Goal: Register for event/course

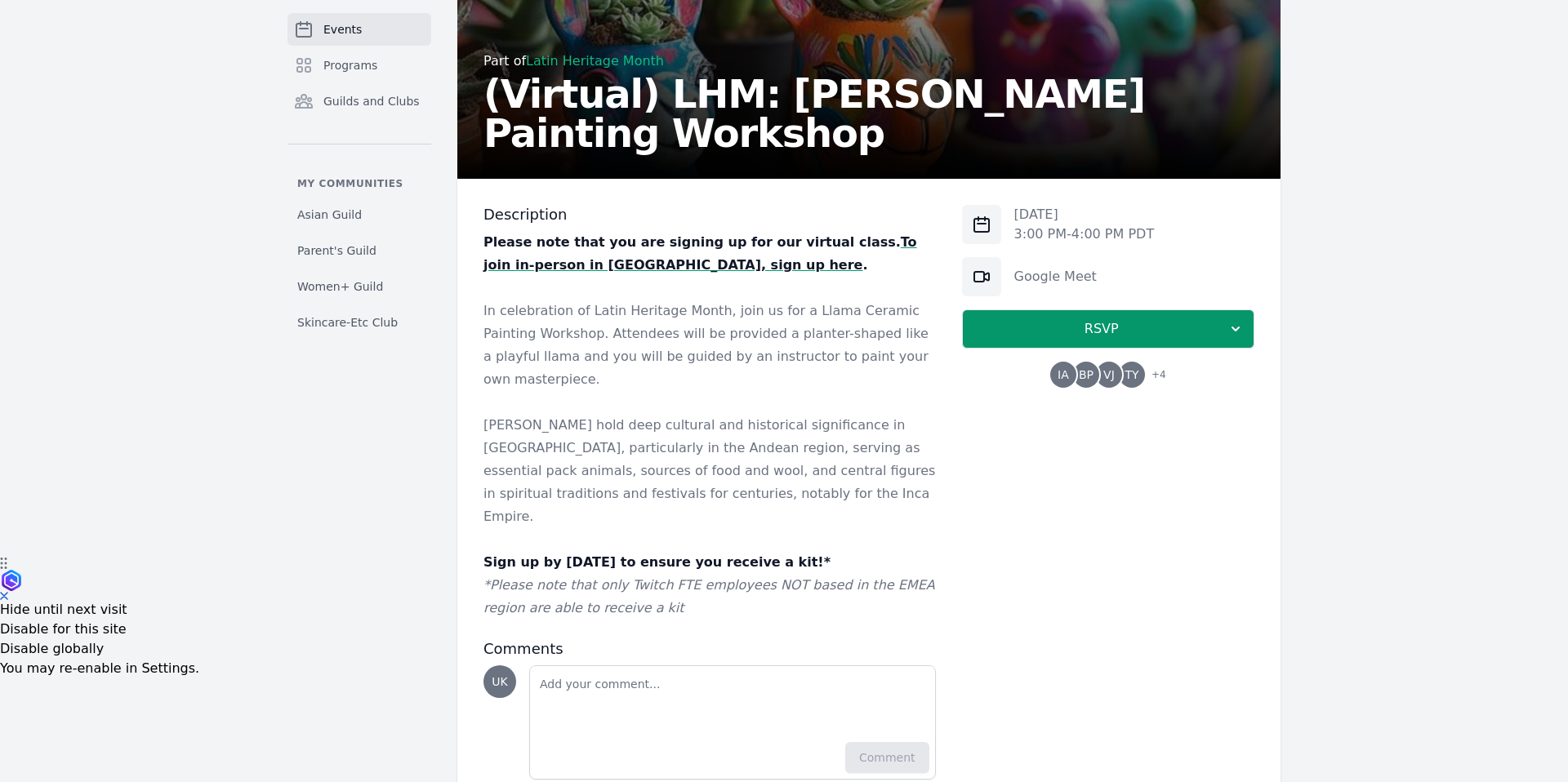
scroll to position [235, 0]
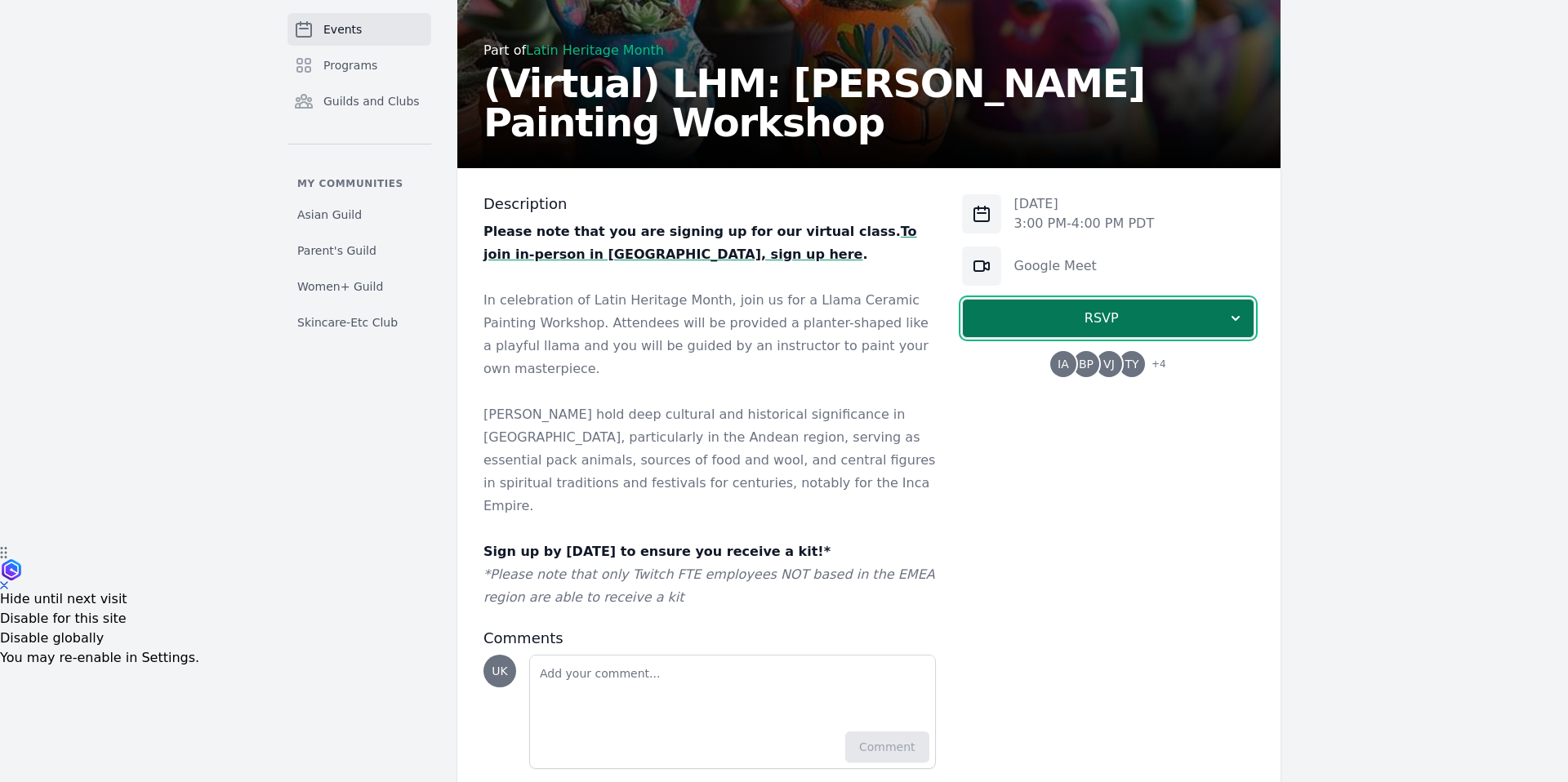
click at [1014, 307] on button "RSVP" at bounding box center [1108, 319] width 293 height 39
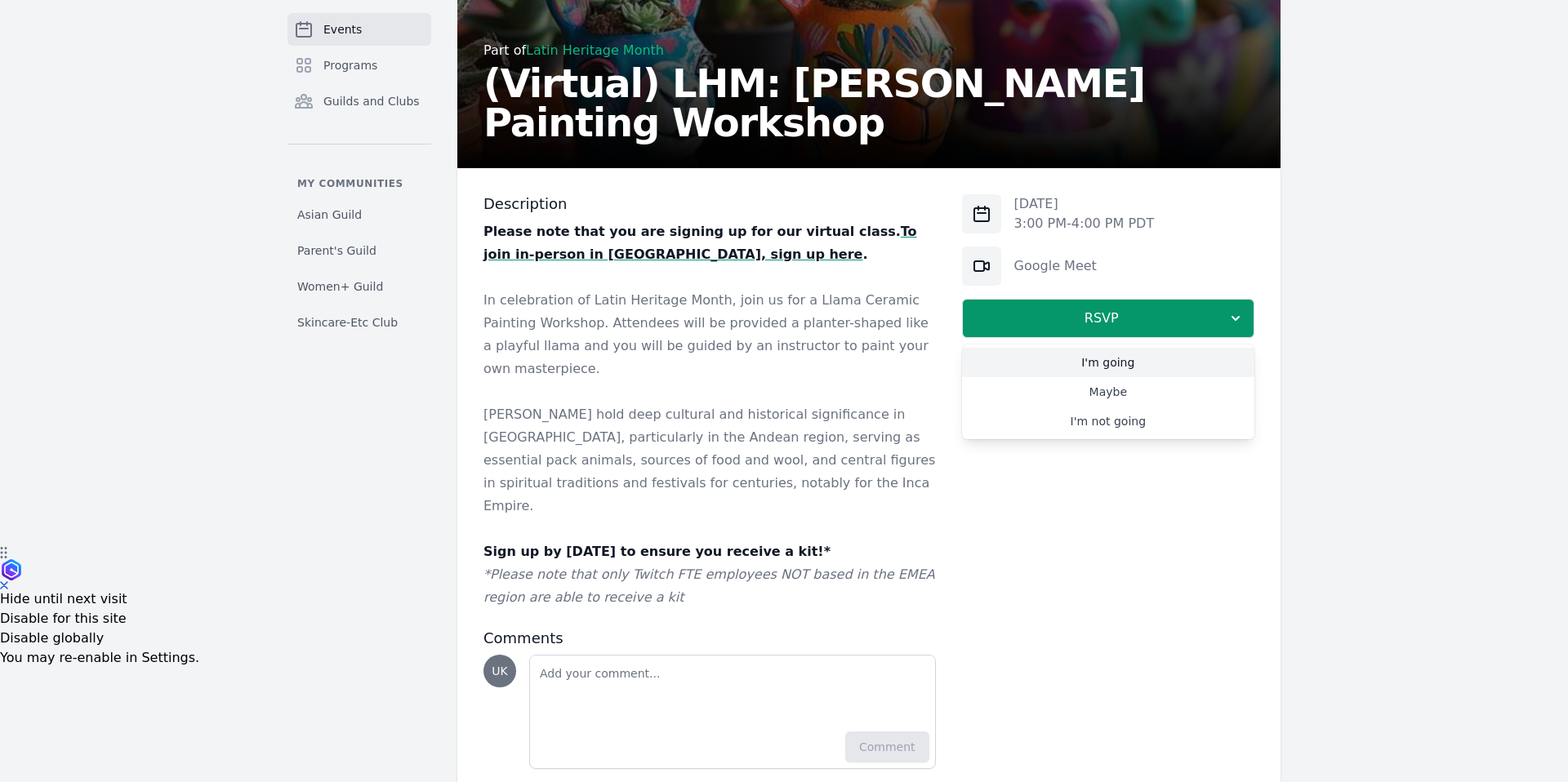
click at [1025, 362] on link "I'm going" at bounding box center [1108, 362] width 293 height 30
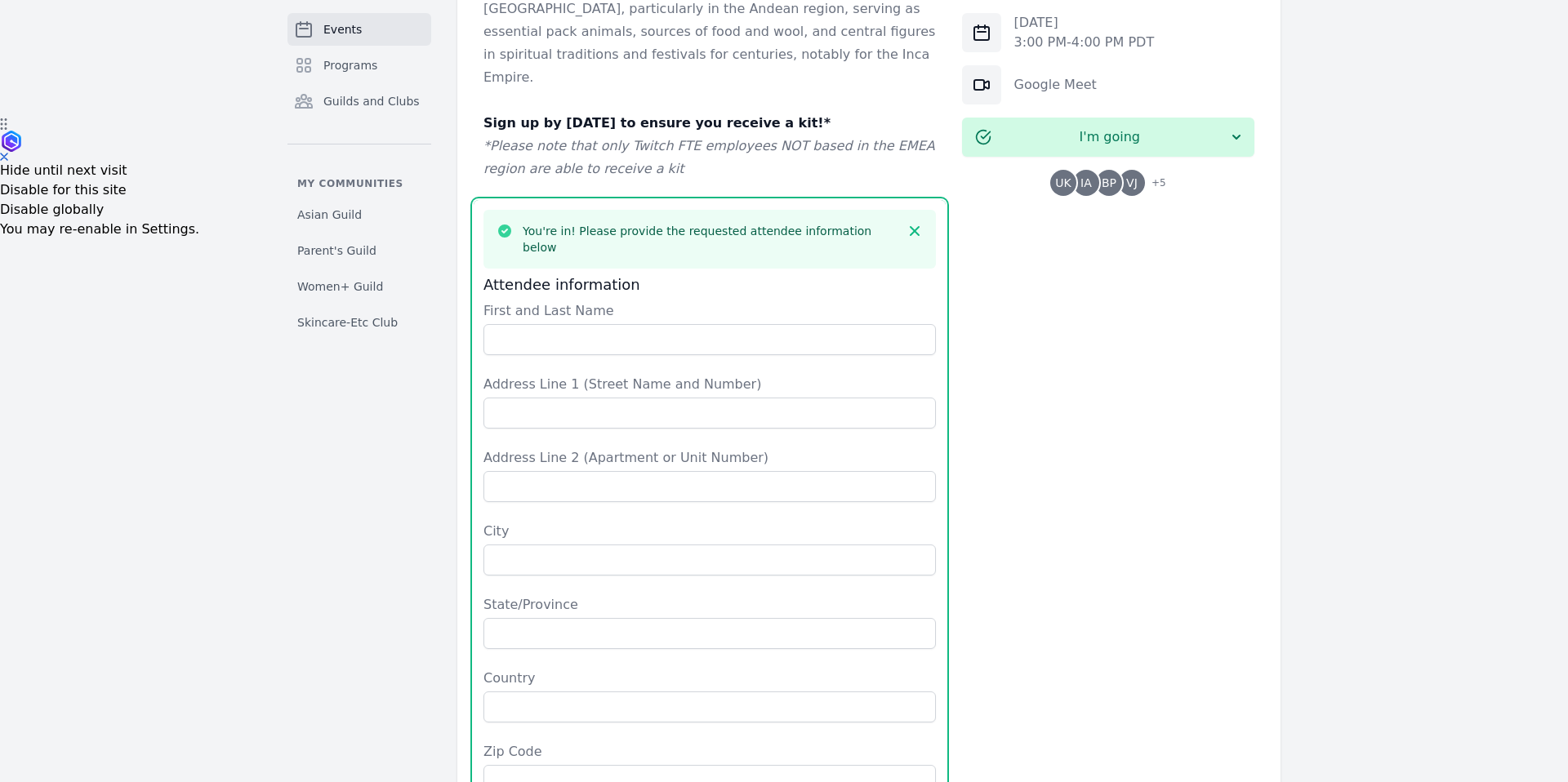
scroll to position [667, 0]
drag, startPoint x: 825, startPoint y: 268, endPoint x: 842, endPoint y: 269, distance: 17.0
click at [827, 320] on input "First and Last Name" at bounding box center [710, 336] width 452 height 31
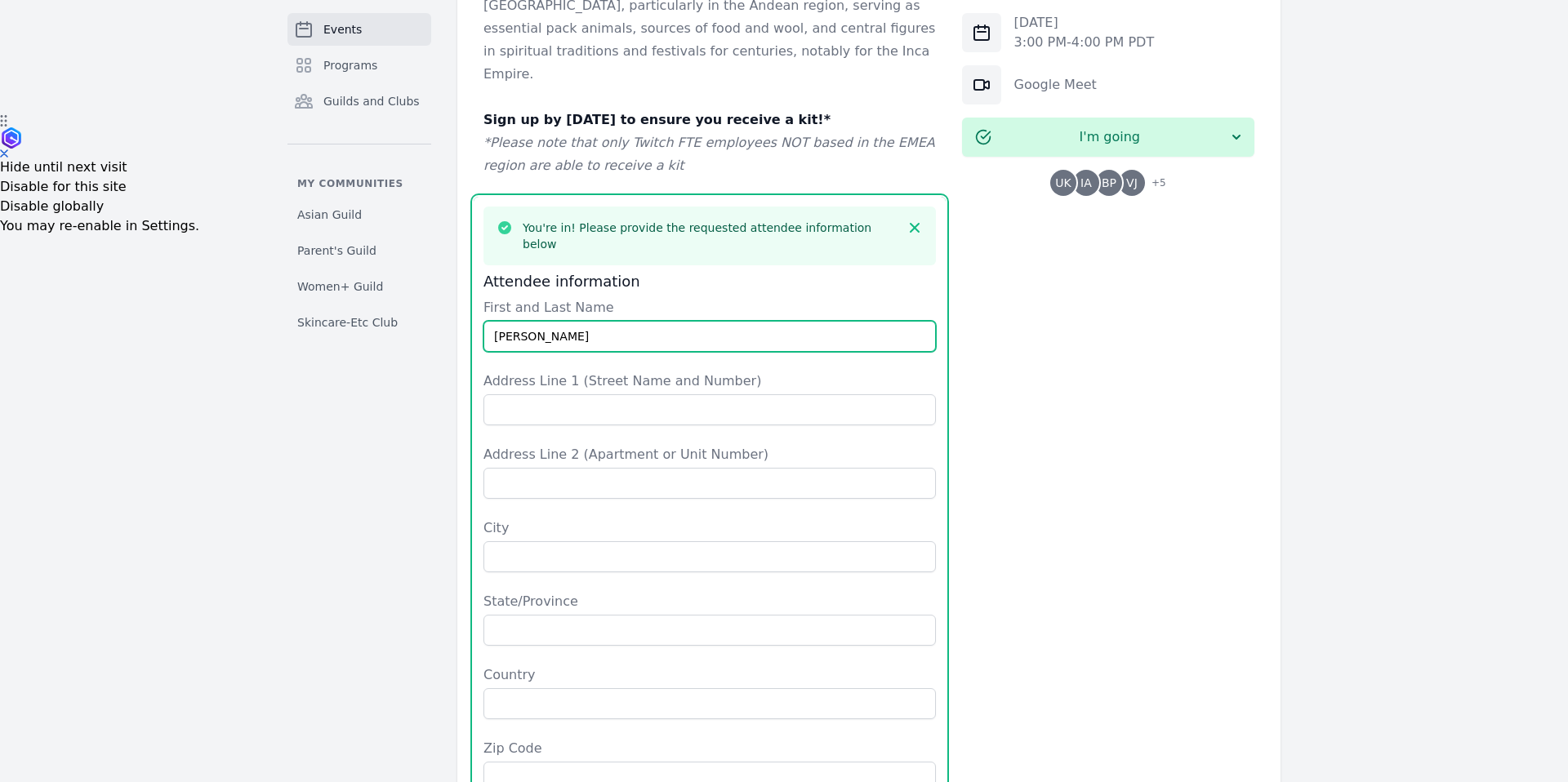
type input "[PERSON_NAME]"
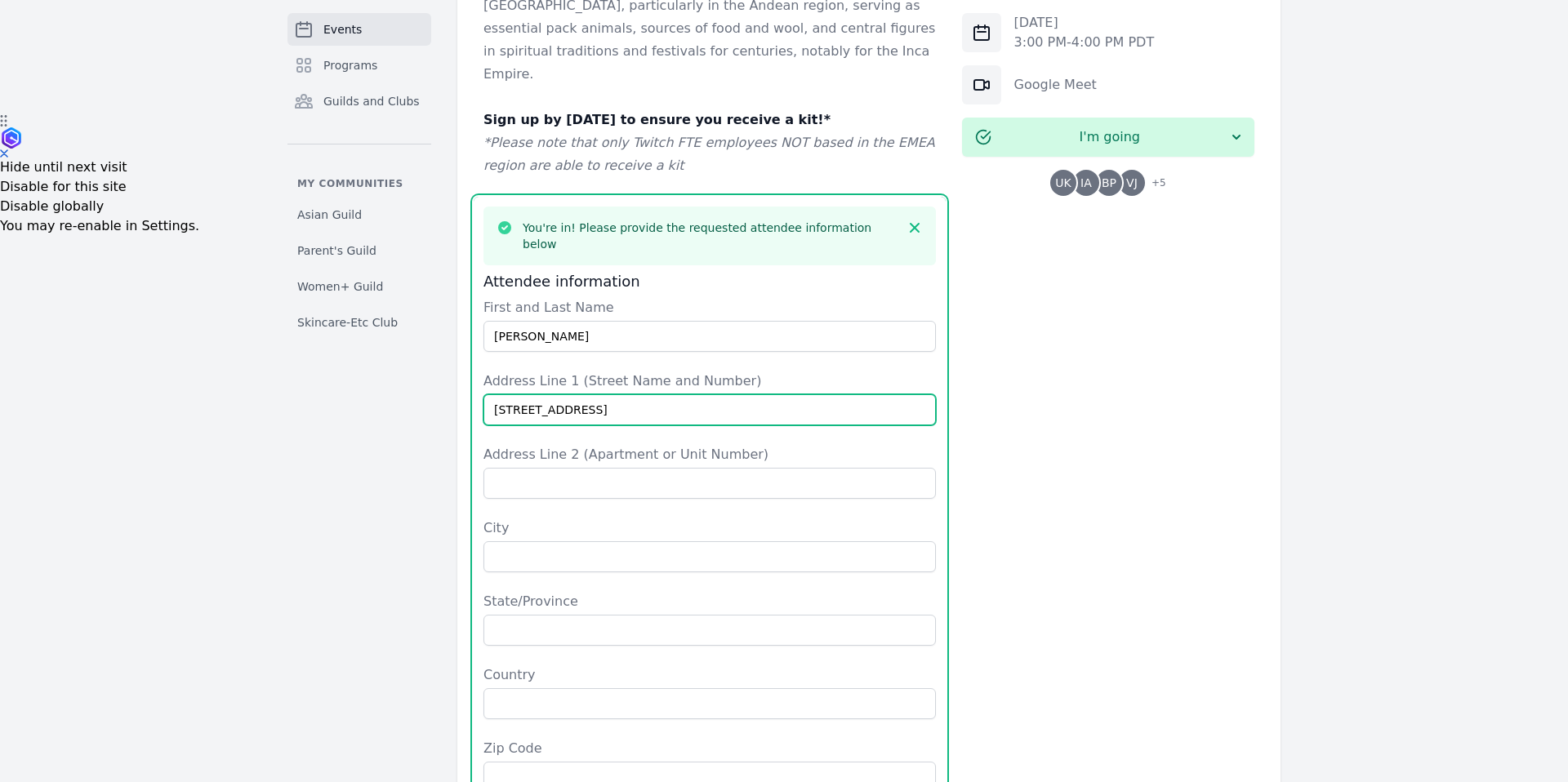
type input "[STREET_ADDRESS]"
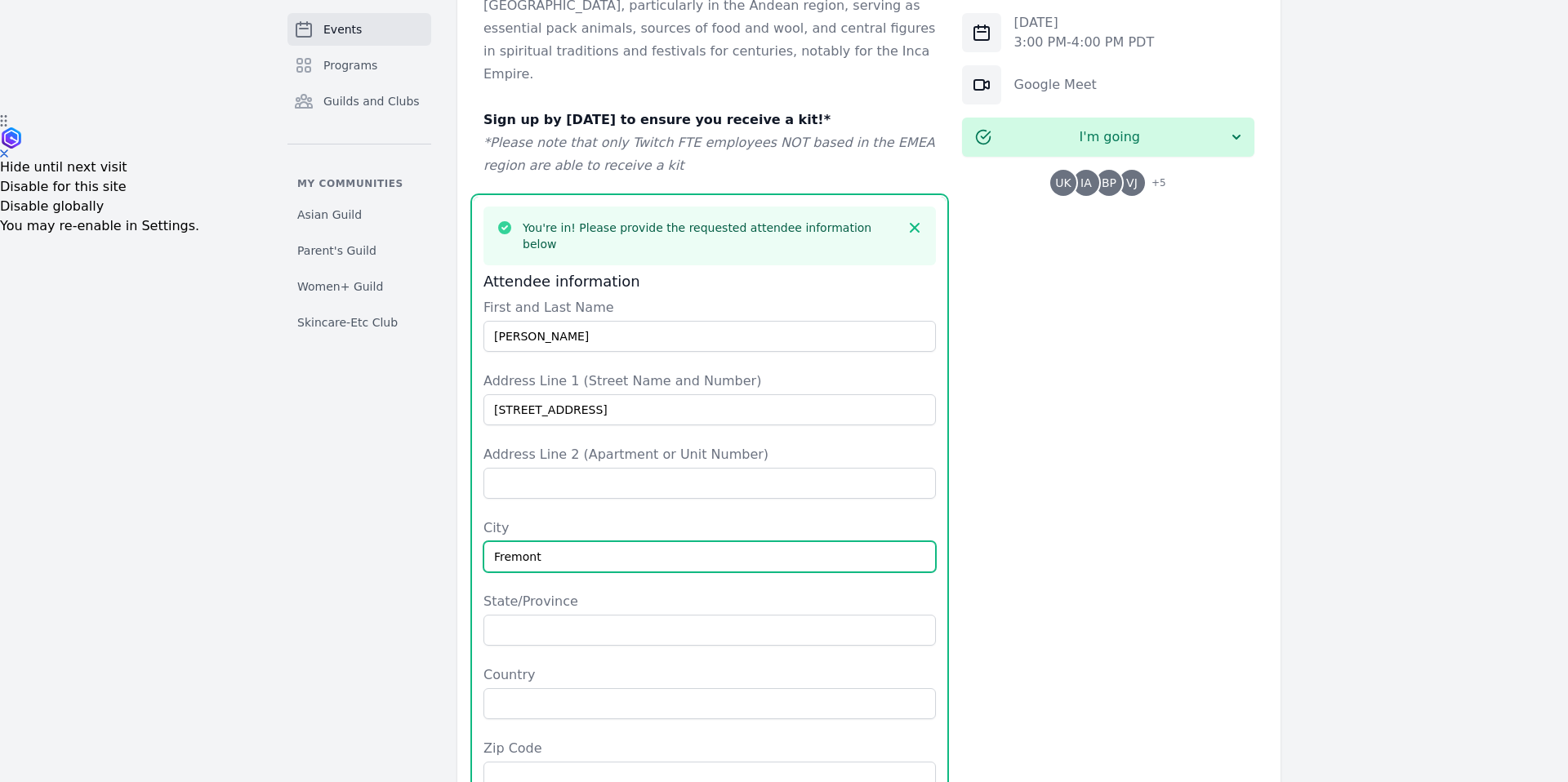
type input "Fremont"
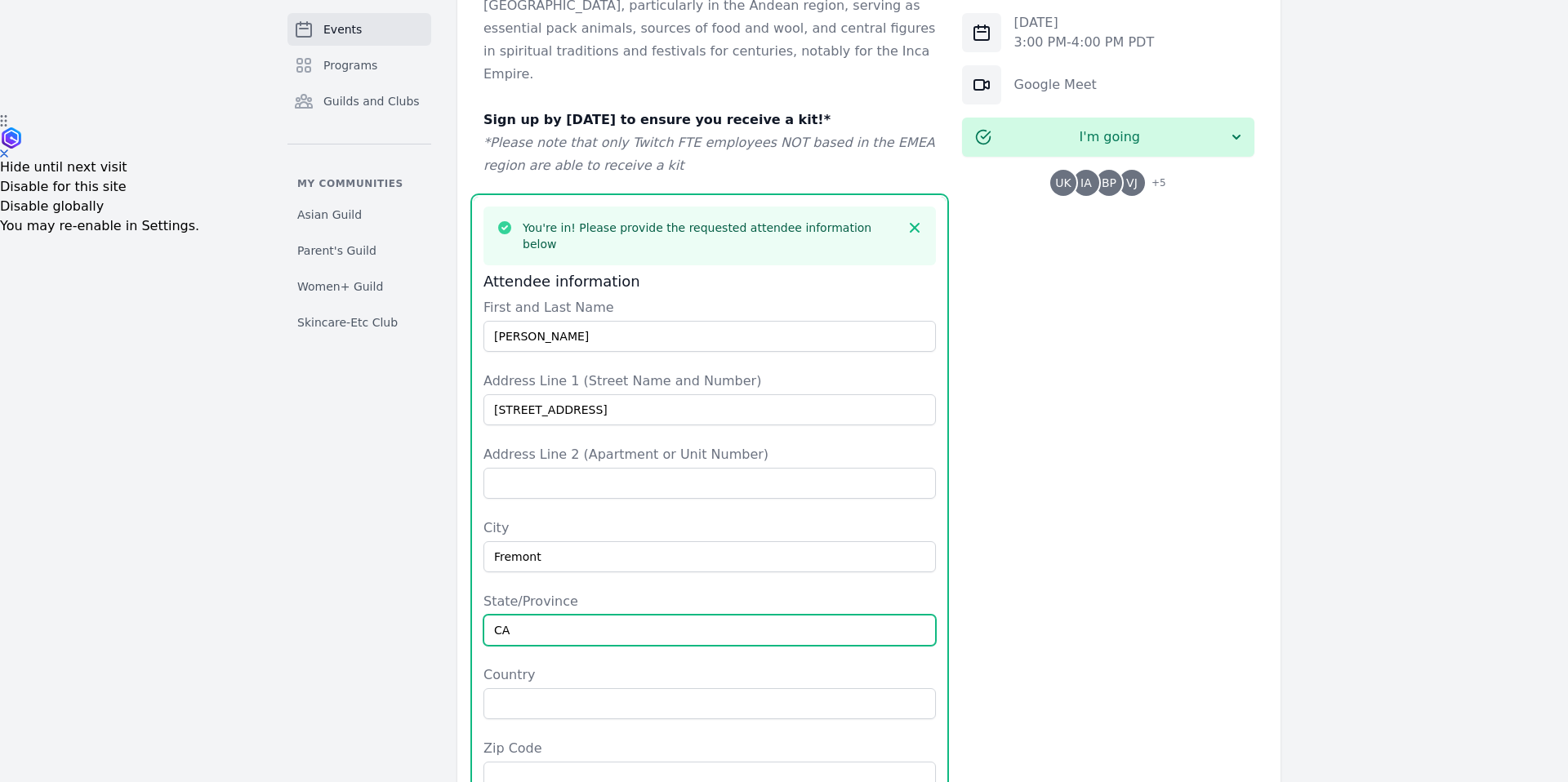
type input "CA"
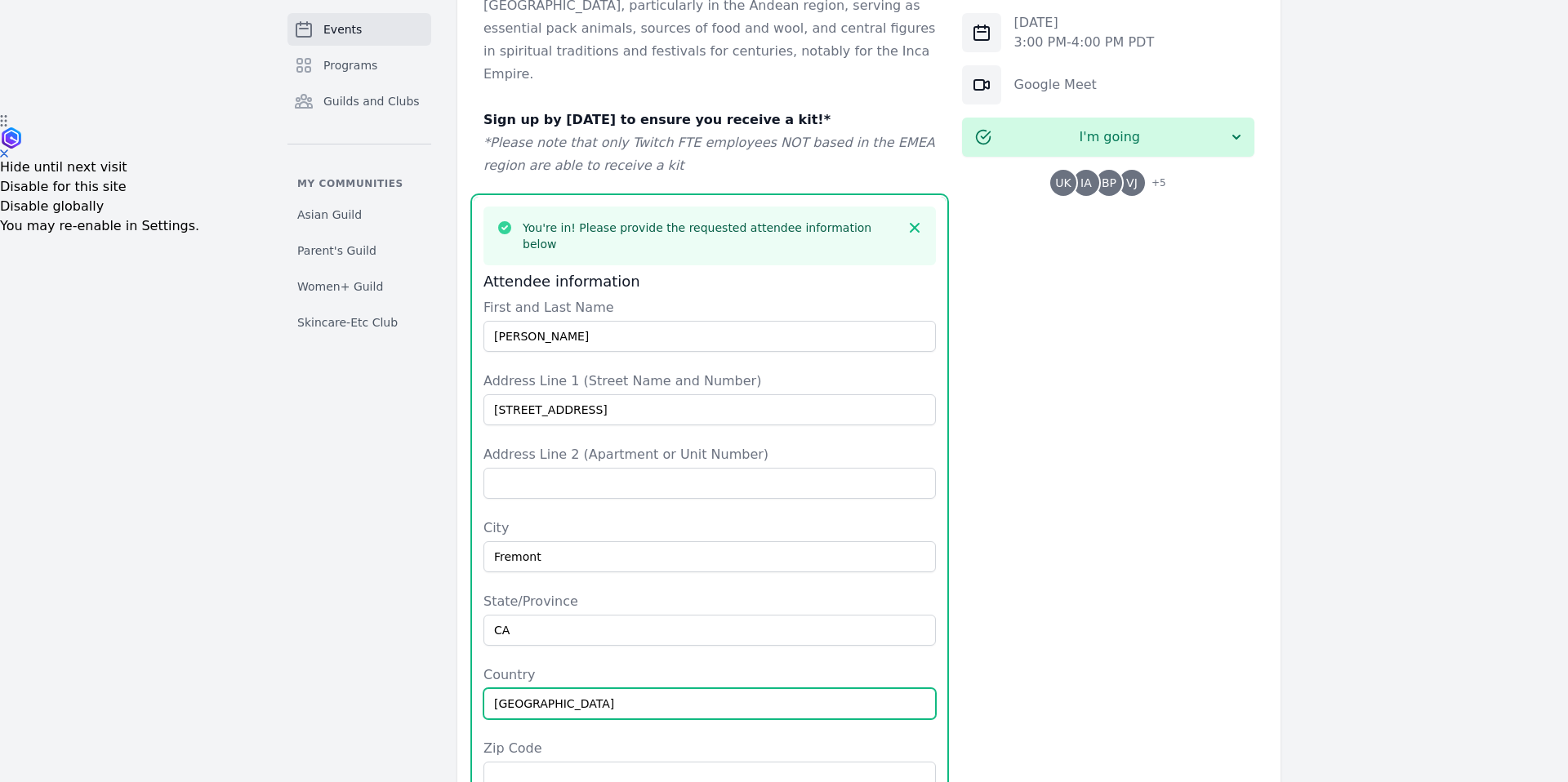
type input "[GEOGRAPHIC_DATA]"
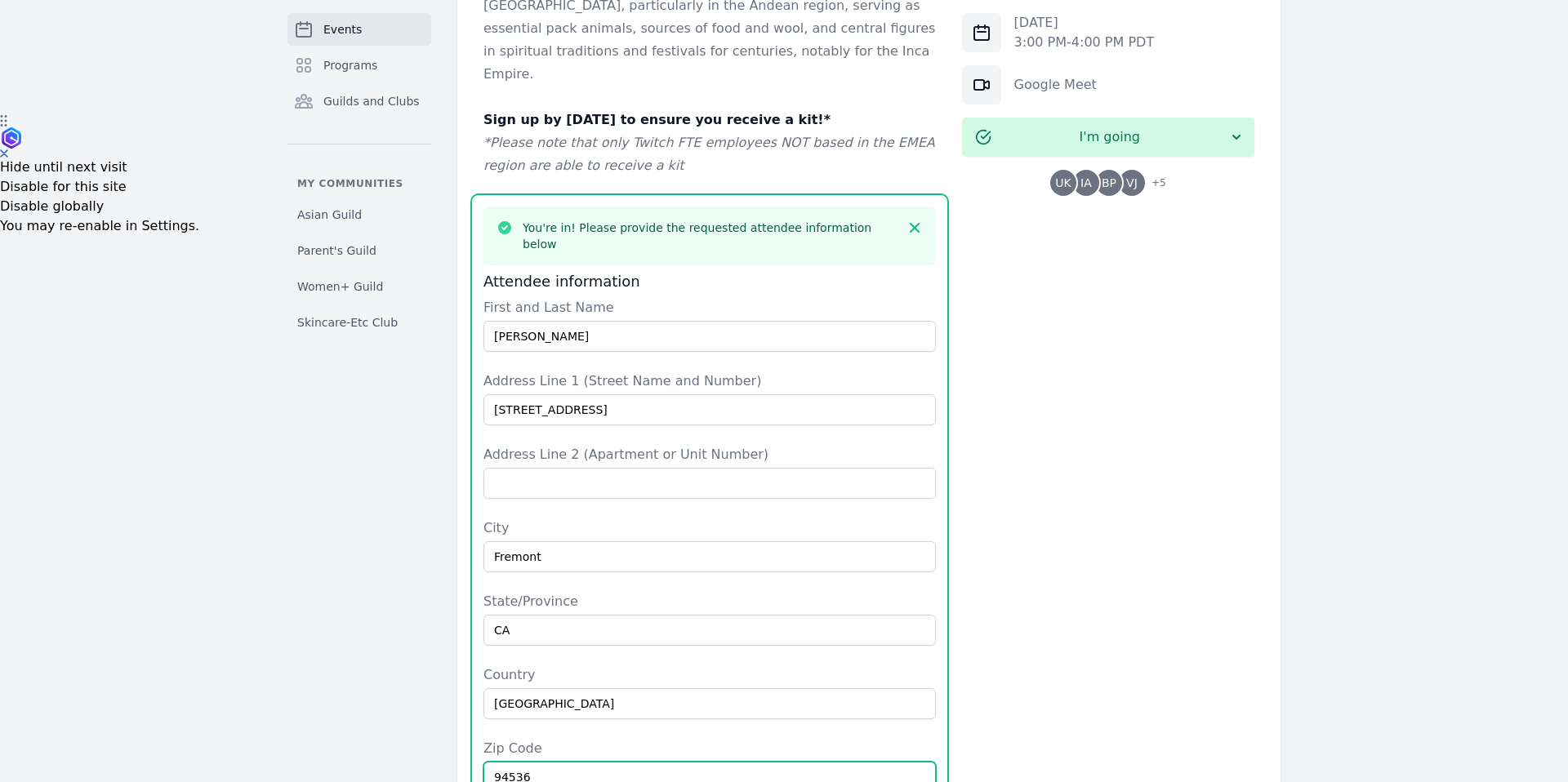
type input "94536"
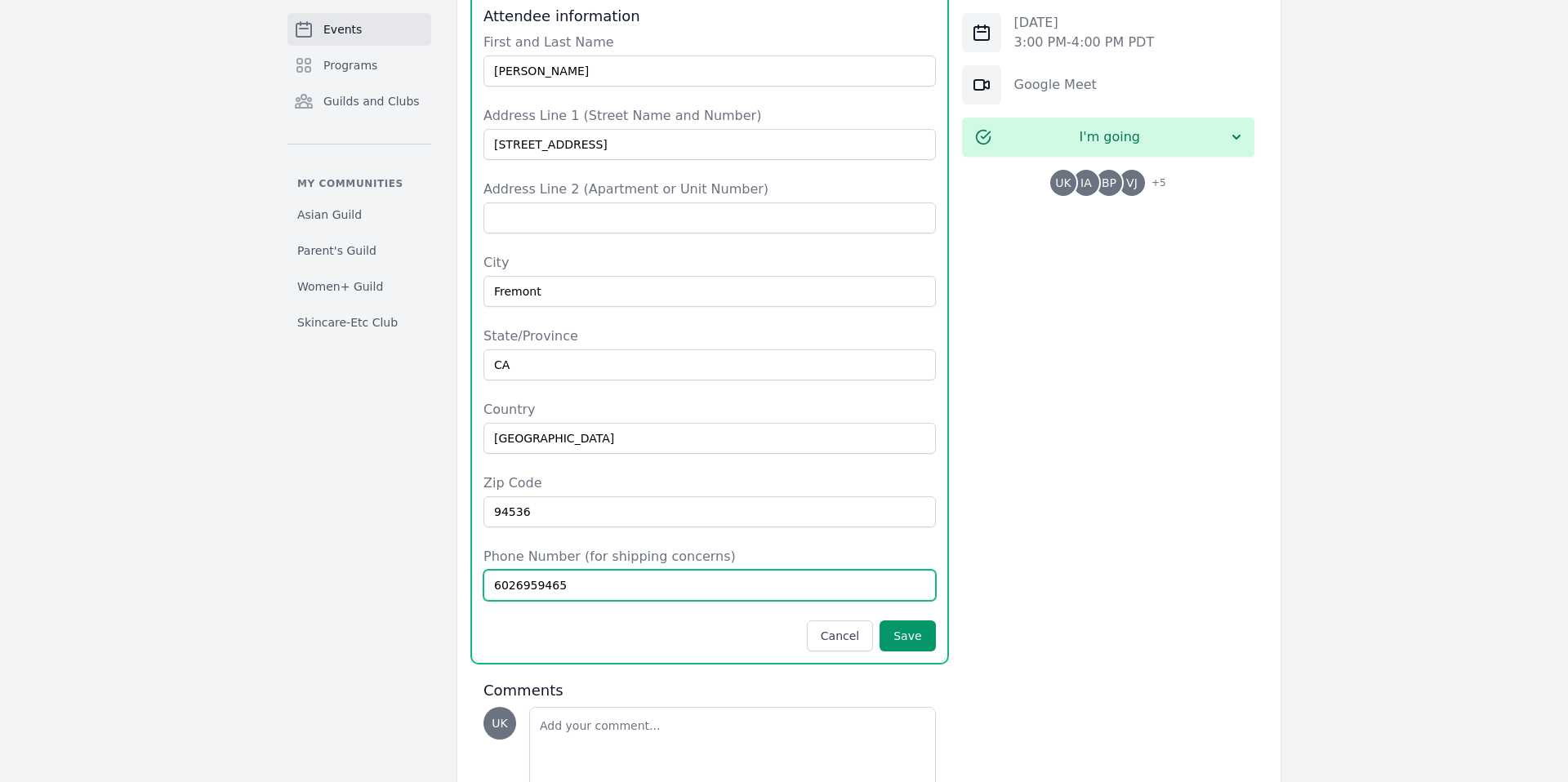
scroll to position [968, 0]
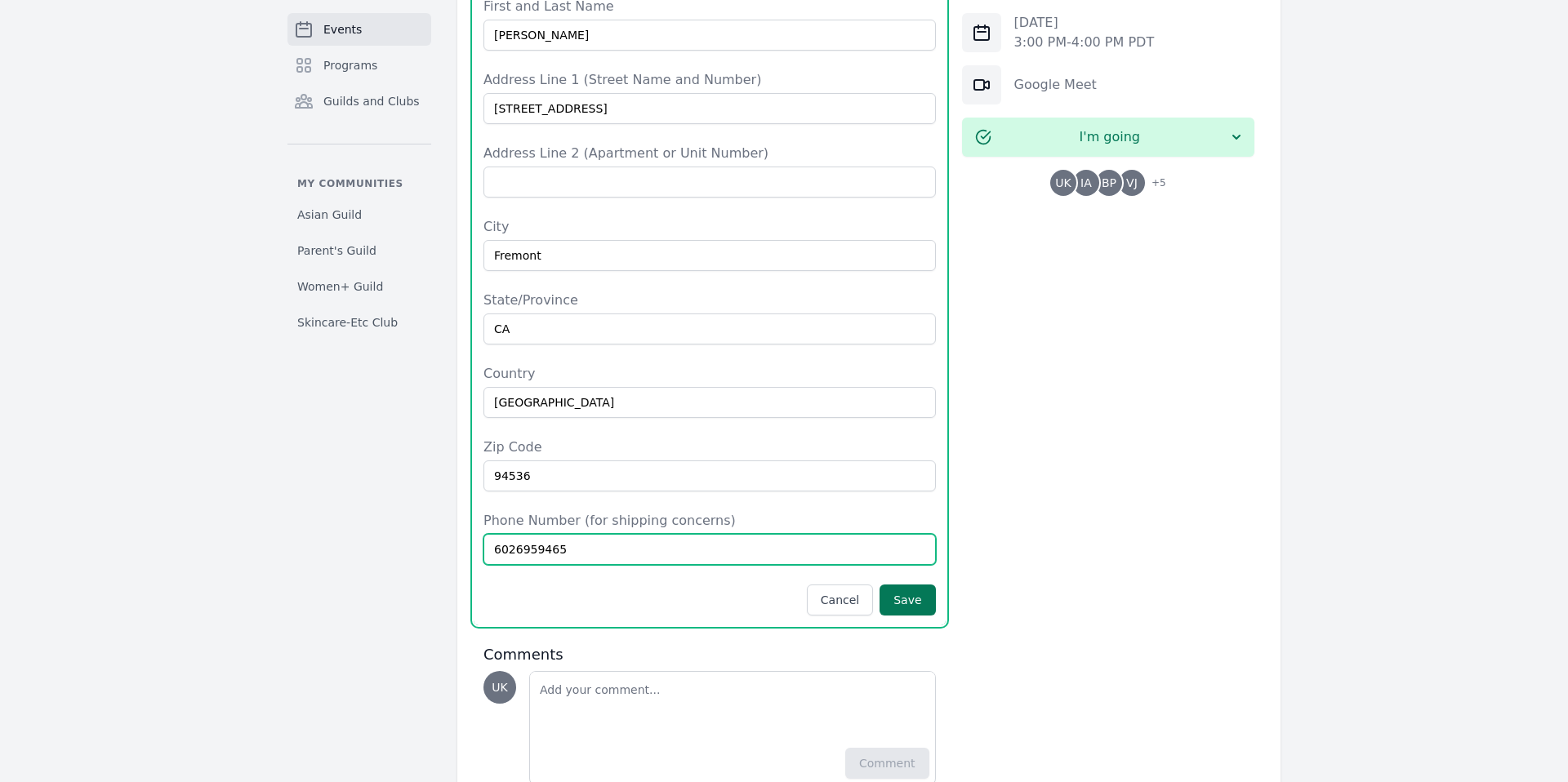
type input "6026959465"
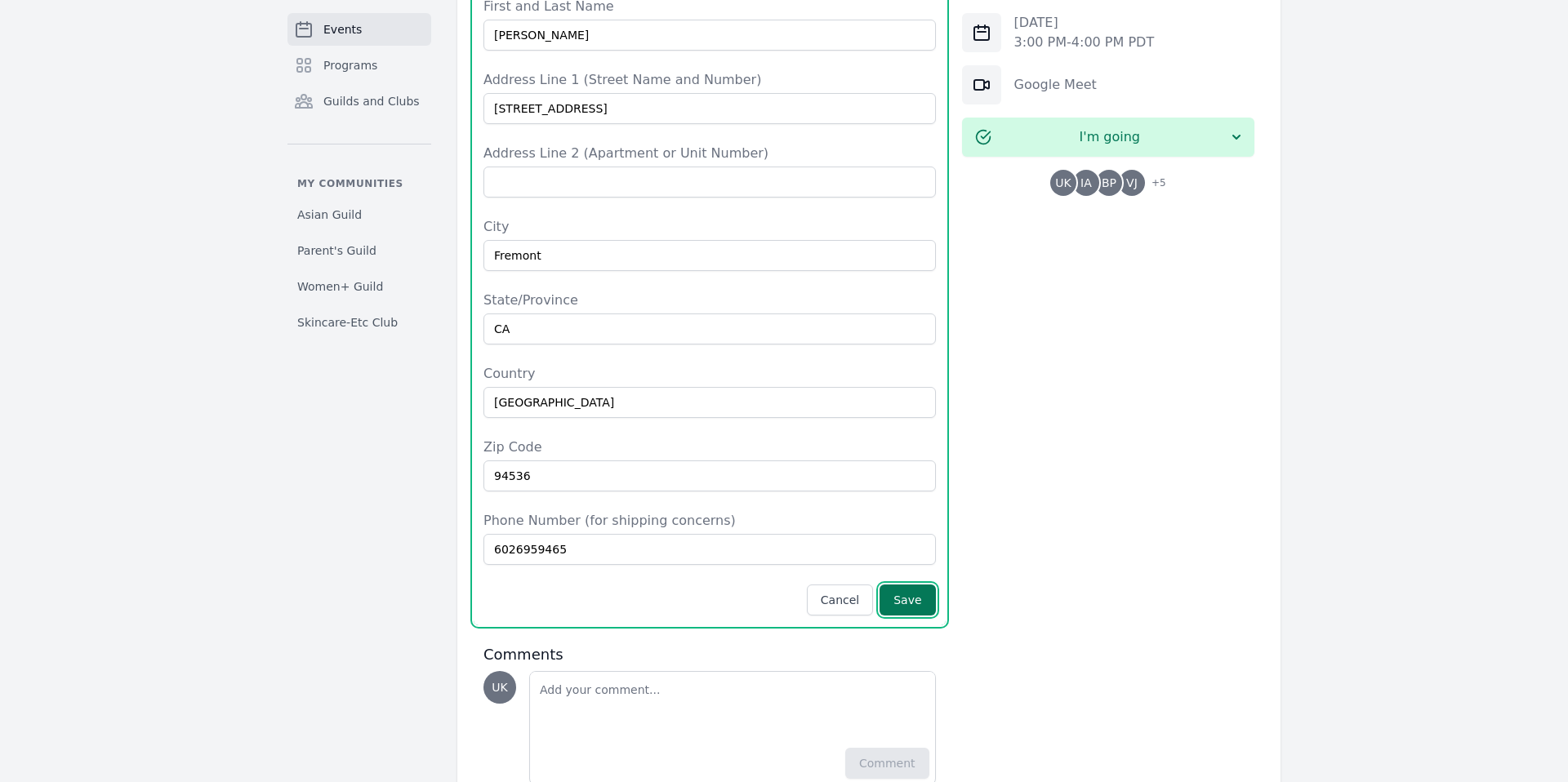
click at [923, 585] on button "Save" at bounding box center [906, 600] width 55 height 31
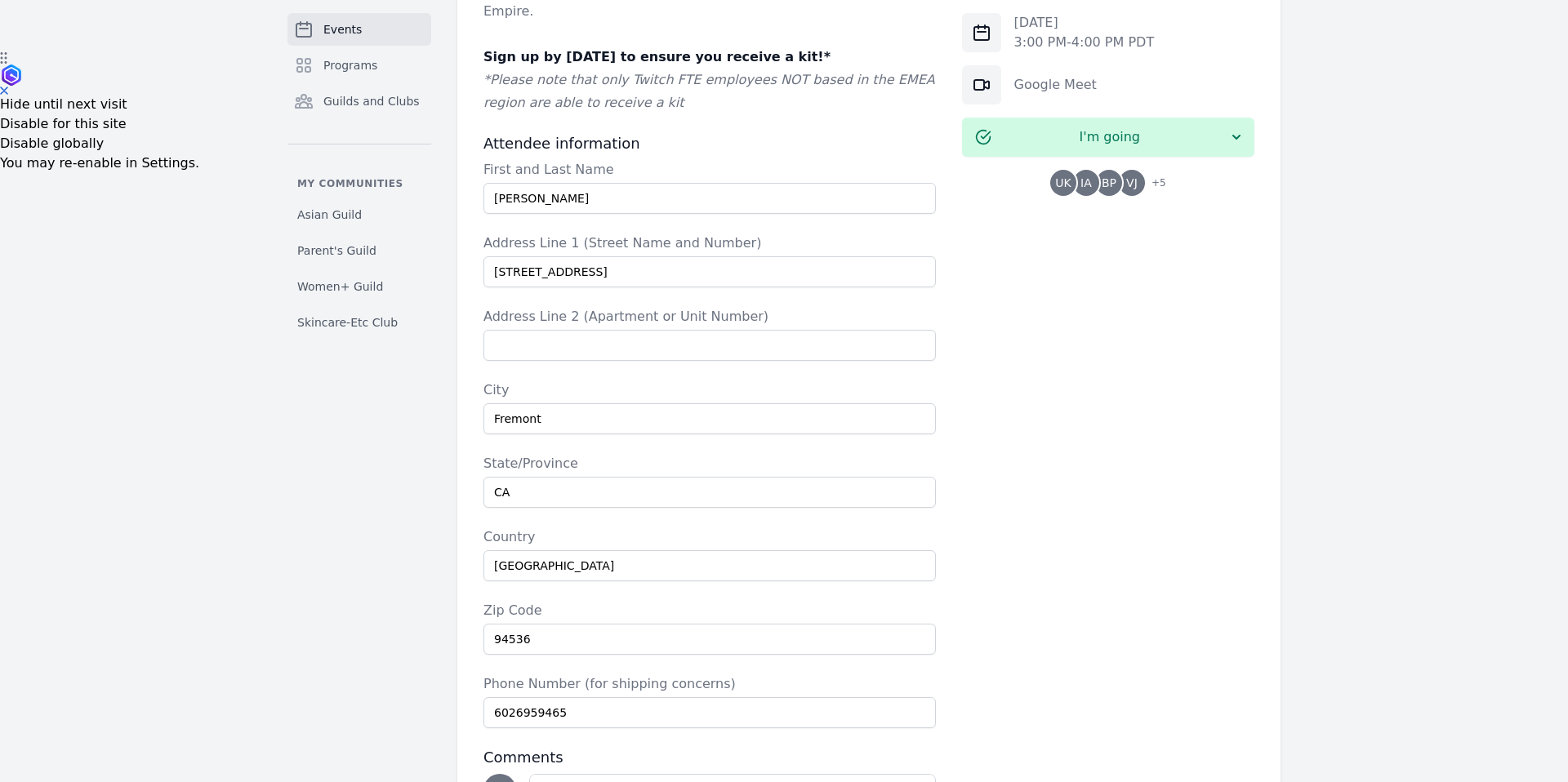
scroll to position [713, 0]
